Goal: Check status: Check status

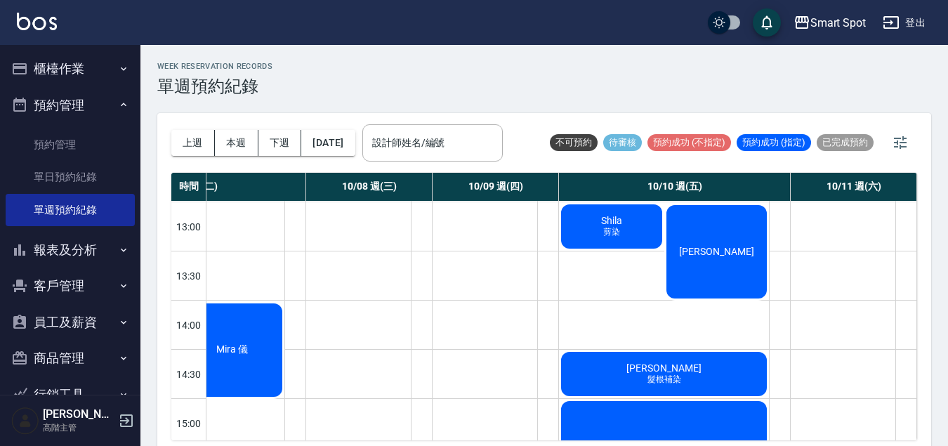
scroll to position [119, 371]
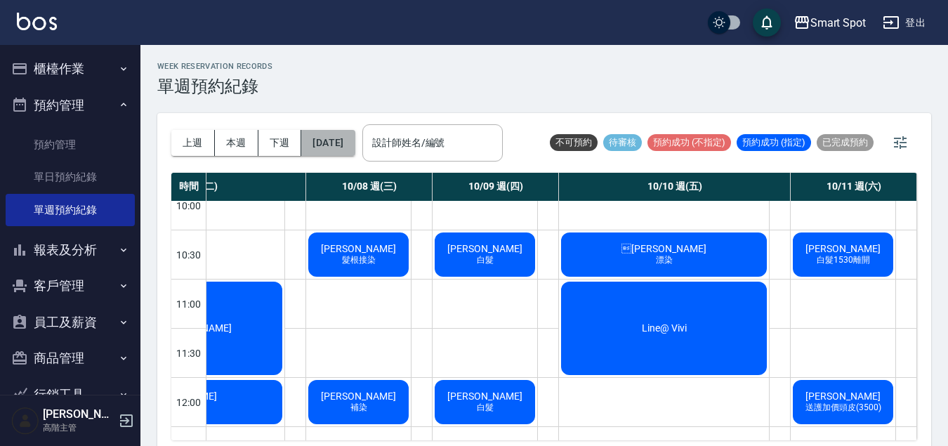
click at [339, 144] on button "[DATE]" at bounding box center [327, 143] width 53 height 26
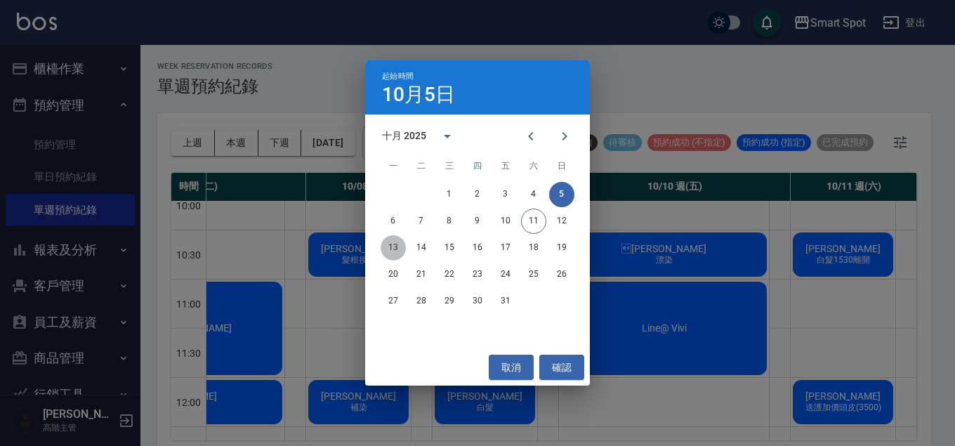
click at [391, 247] on button "13" at bounding box center [393, 247] width 25 height 25
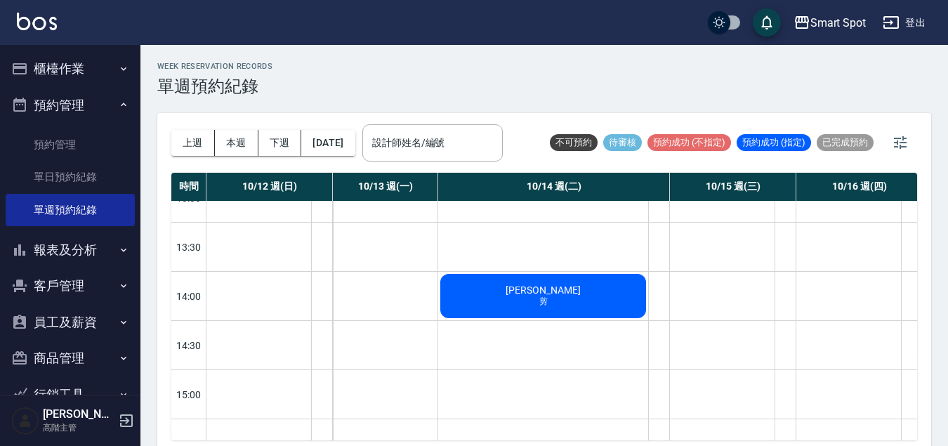
scroll to position [159, 0]
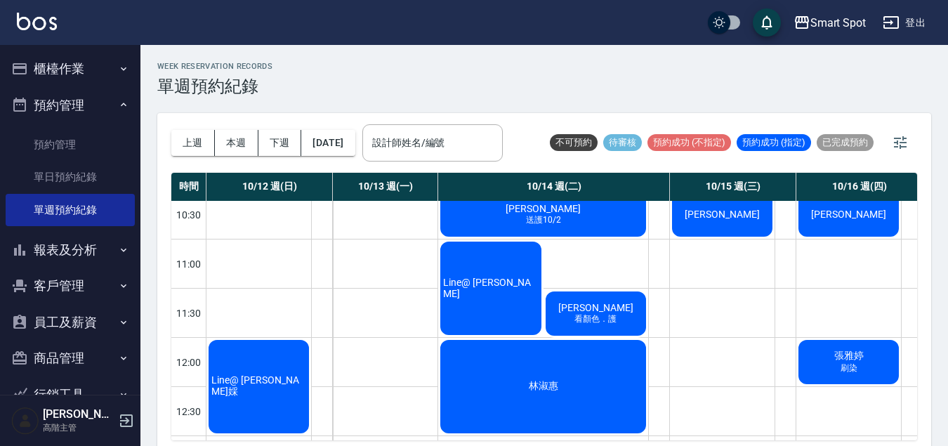
click at [287, 394] on div "Line@ [PERSON_NAME]婇" at bounding box center [259, 387] width 105 height 98
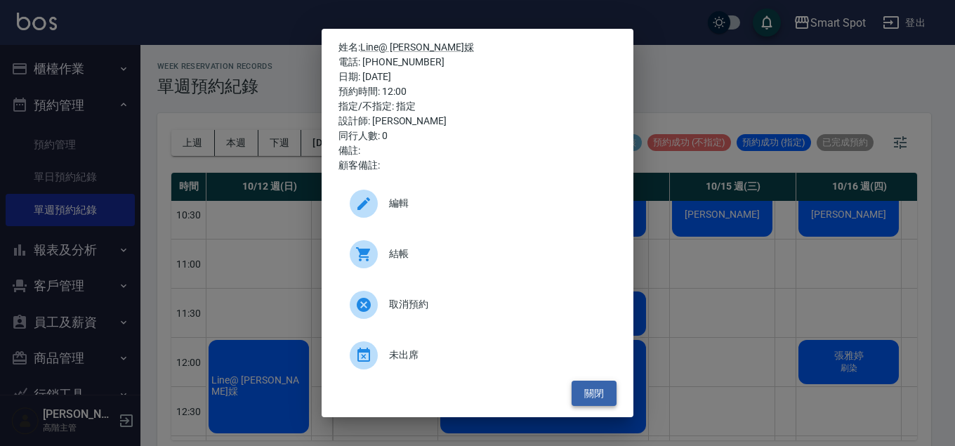
click at [606, 397] on button "關閉" at bounding box center [594, 394] width 45 height 26
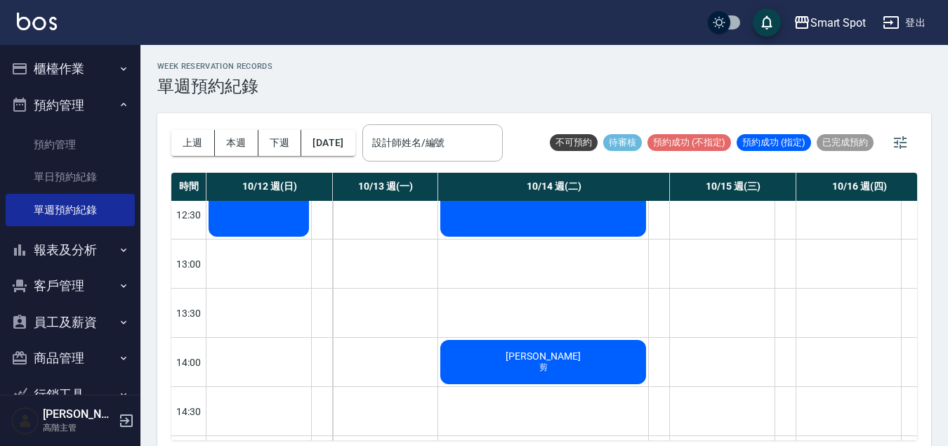
scroll to position [176, 0]
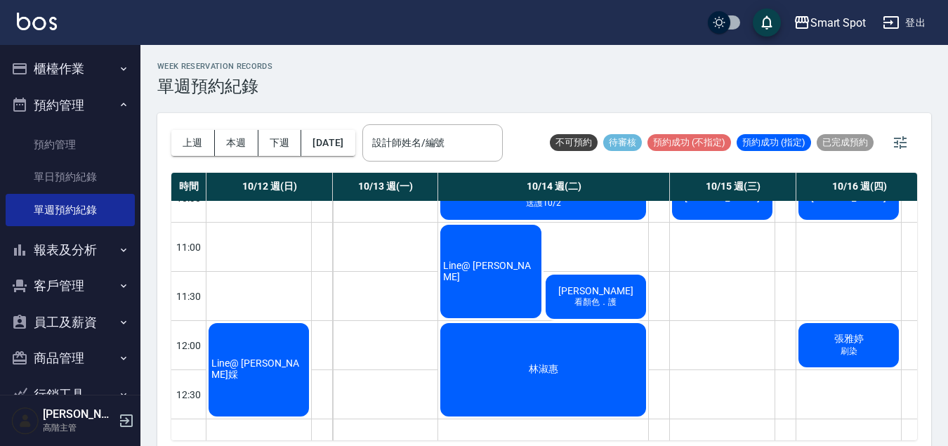
click at [606, 356] on div "林淑惠" at bounding box center [543, 370] width 210 height 98
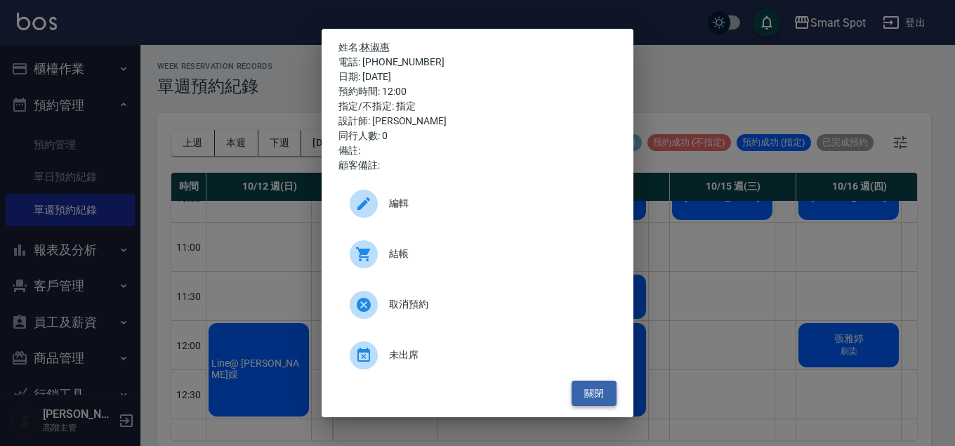
click at [602, 390] on button "關閉" at bounding box center [594, 394] width 45 height 26
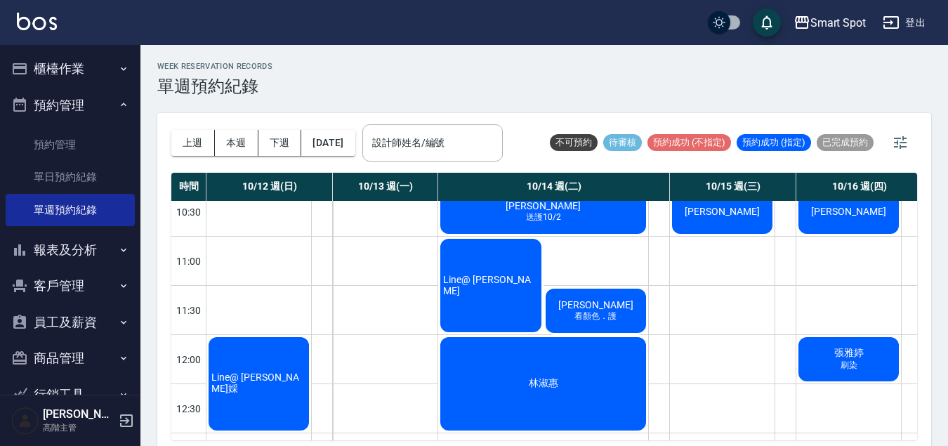
scroll to position [216, 0]
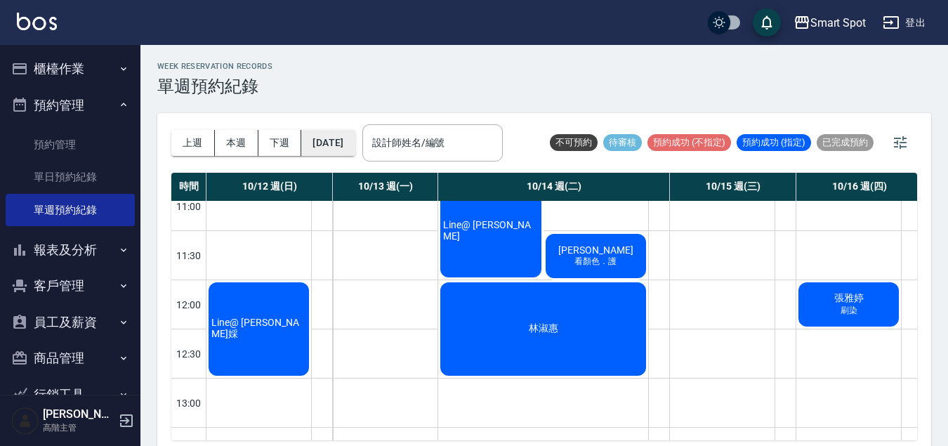
click at [344, 152] on button "[DATE]" at bounding box center [327, 143] width 53 height 26
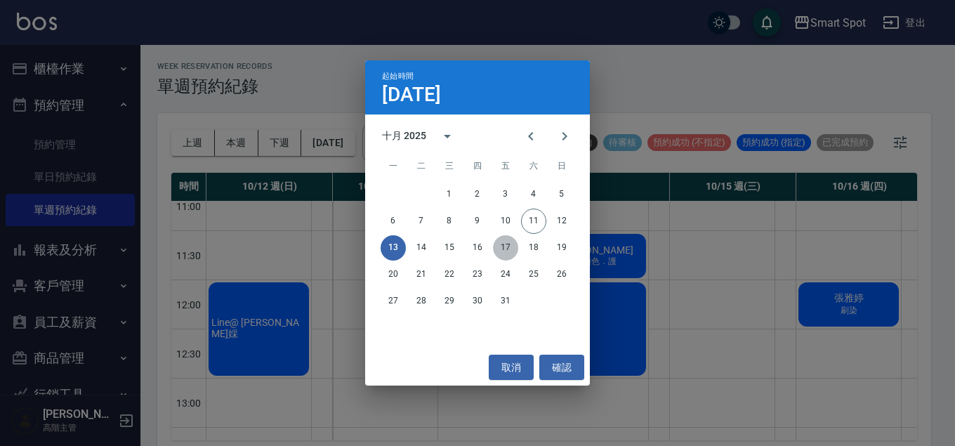
click at [507, 252] on button "17" at bounding box center [505, 247] width 25 height 25
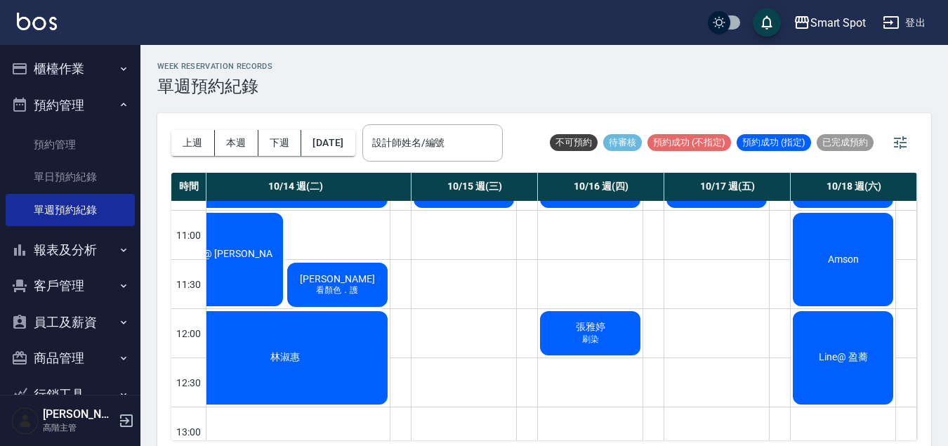
scroll to position [197, 266]
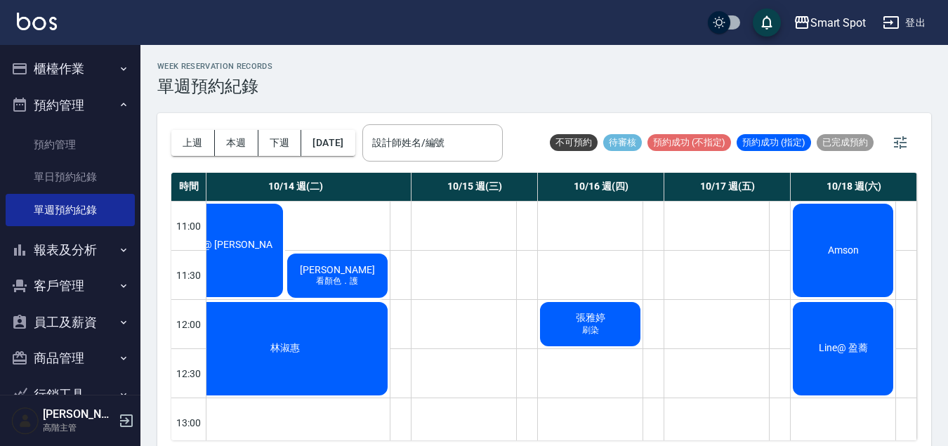
click at [819, 282] on div "Amson" at bounding box center [843, 251] width 105 height 98
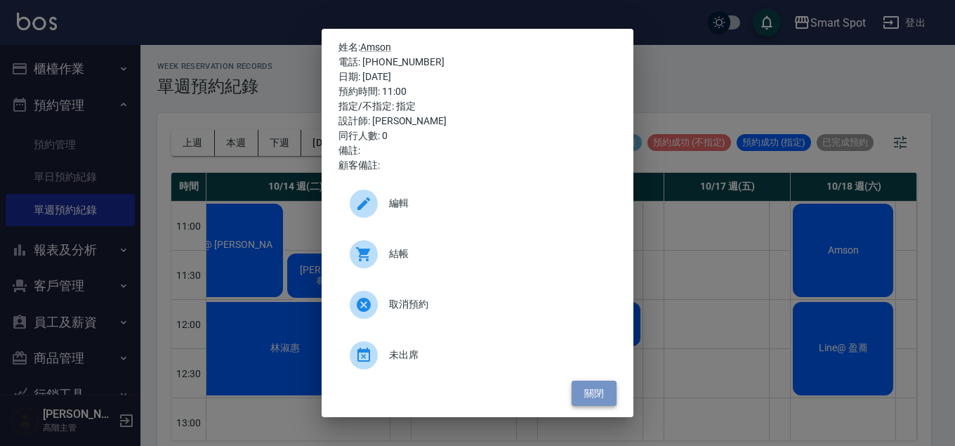
click at [600, 400] on button "關閉" at bounding box center [594, 394] width 45 height 26
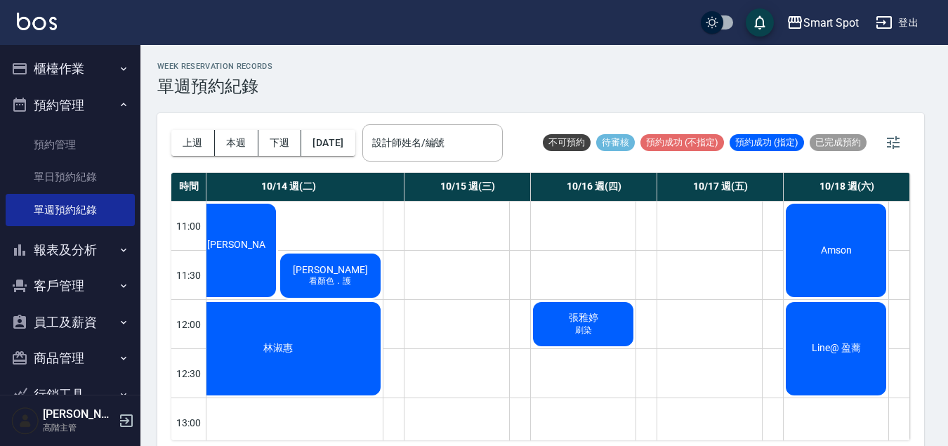
scroll to position [197, 259]
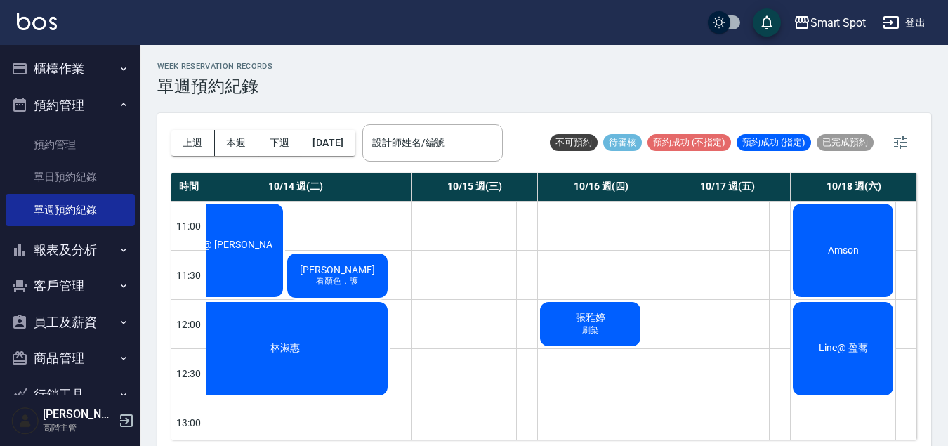
click at [840, 370] on div "Line@ 盈蕎" at bounding box center [843, 349] width 105 height 98
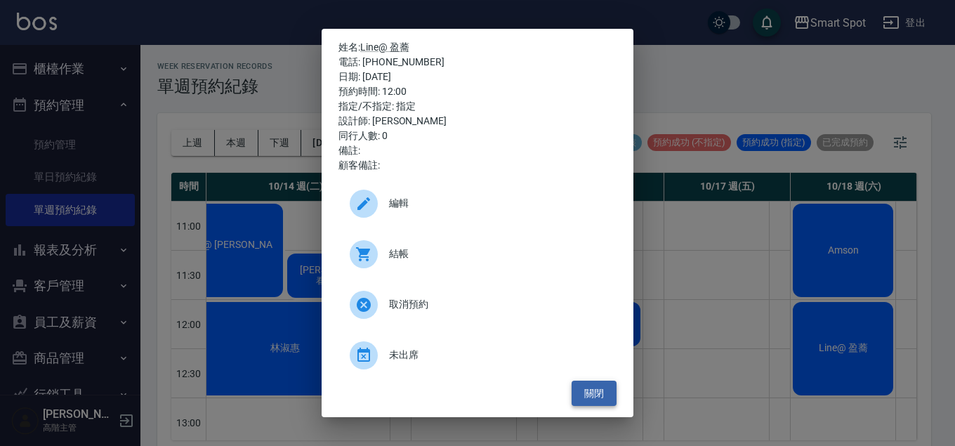
click at [604, 396] on button "關閉" at bounding box center [594, 394] width 45 height 26
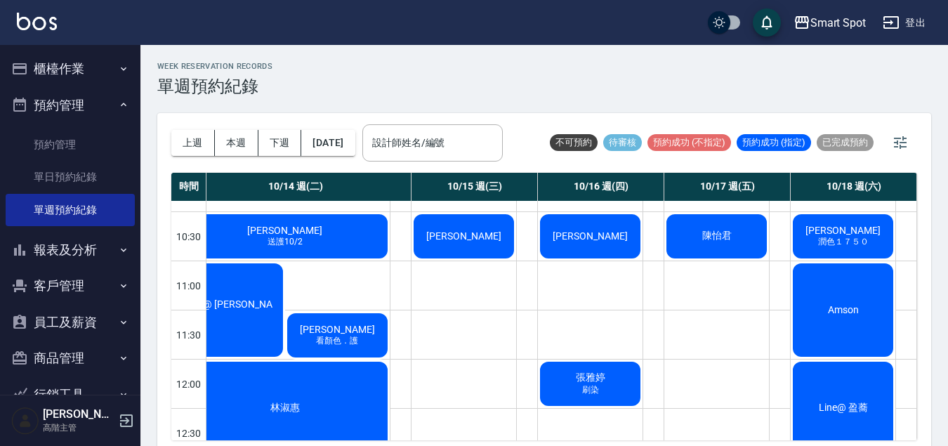
scroll to position [207, 259]
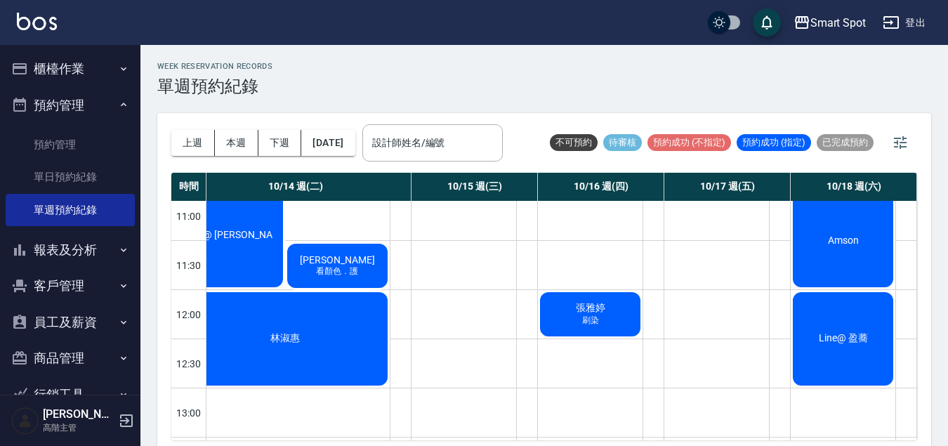
click at [353, 378] on div "林淑惠" at bounding box center [285, 339] width 210 height 98
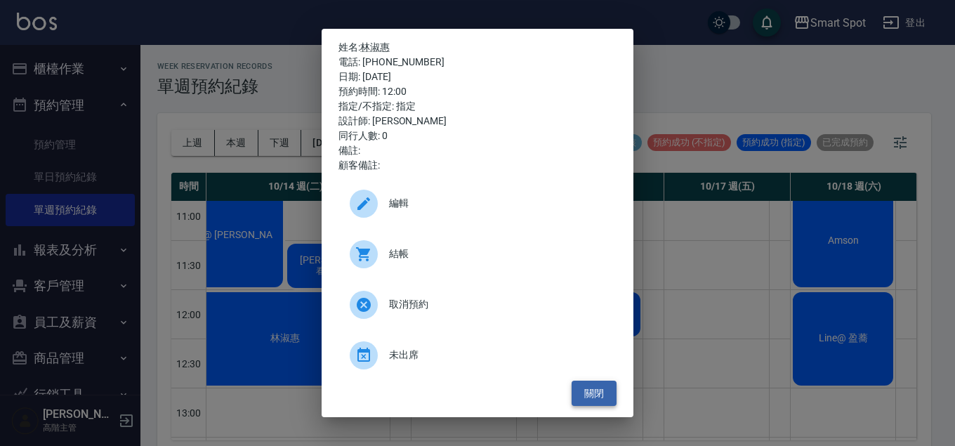
click at [610, 394] on button "關閉" at bounding box center [594, 394] width 45 height 26
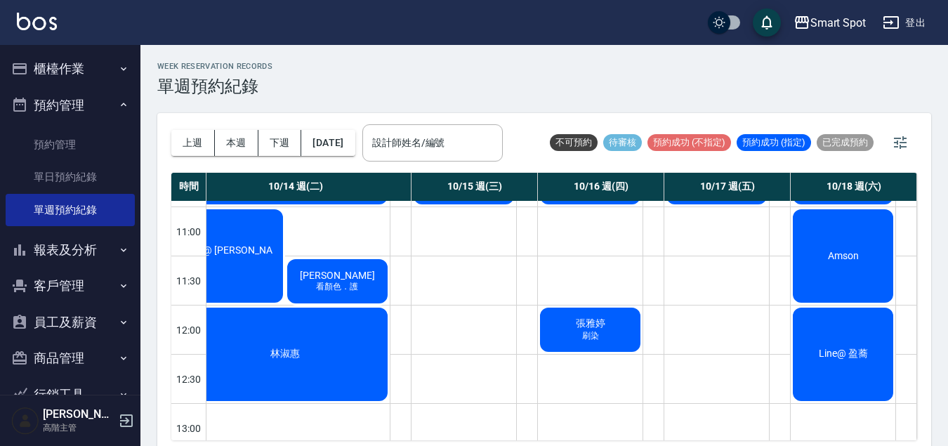
scroll to position [0, 259]
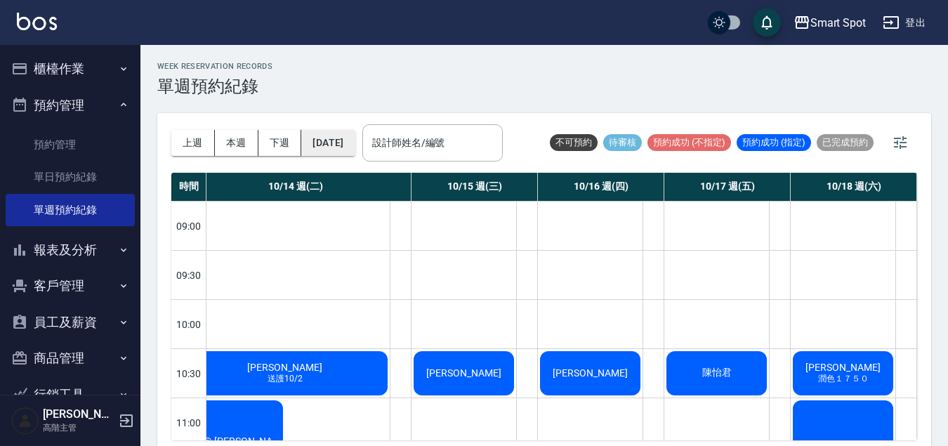
click at [332, 139] on button "[DATE]" at bounding box center [327, 143] width 53 height 26
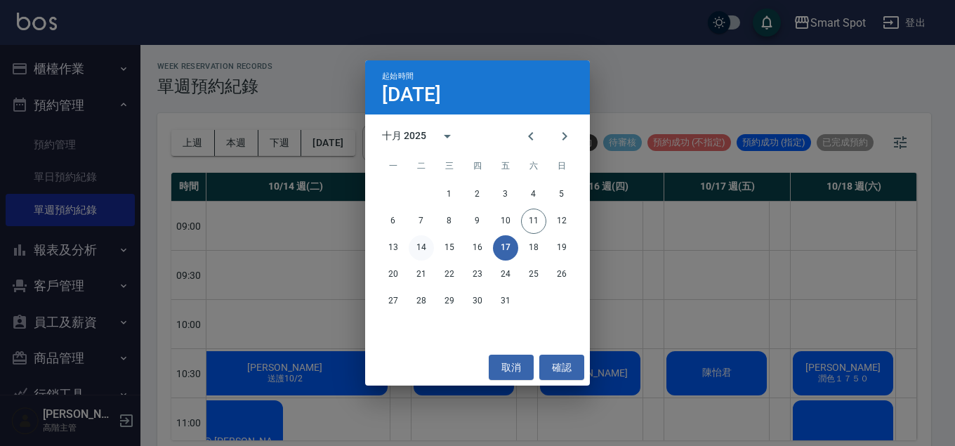
click at [417, 249] on button "14" at bounding box center [421, 247] width 25 height 25
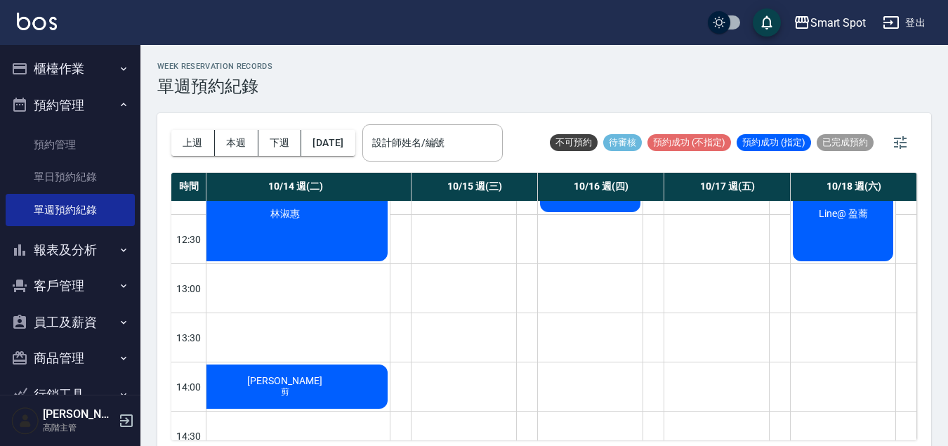
scroll to position [332, 259]
